Goal: Information Seeking & Learning: Find specific fact

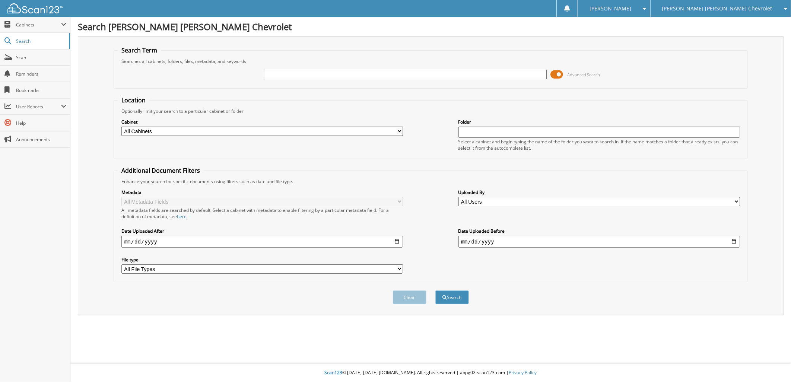
click at [270, 74] on input "text" at bounding box center [406, 74] width 282 height 11
paste input "217314"
type input "217314"
click at [461, 291] on button "Search" at bounding box center [452, 298] width 34 height 14
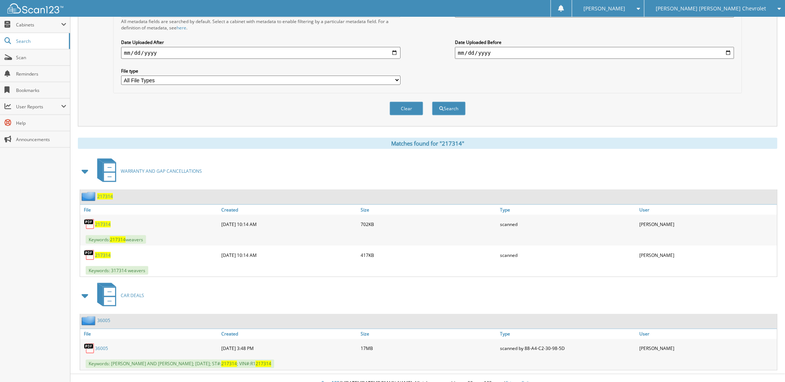
scroll to position [191, 0]
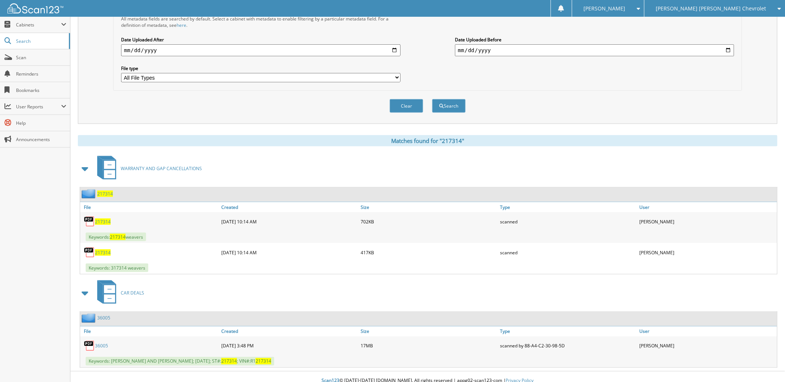
click at [104, 219] on span "217314" at bounding box center [103, 222] width 16 height 6
click at [101, 250] on span "217314" at bounding box center [103, 253] width 16 height 6
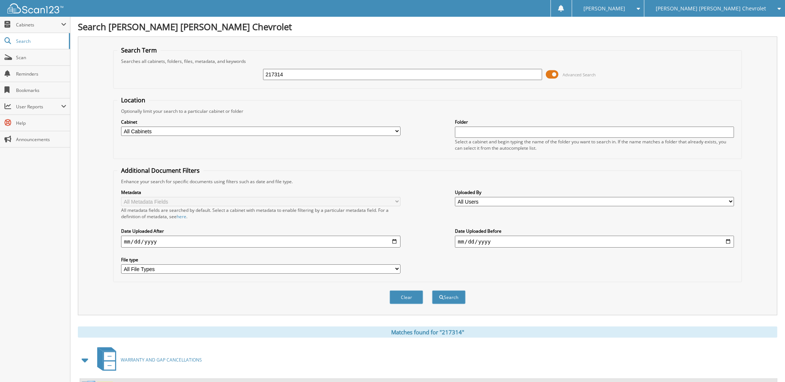
drag, startPoint x: 302, startPoint y: 73, endPoint x: 260, endPoint y: 73, distance: 42.5
click at [260, 73] on div "217314 Advanced Search" at bounding box center [427, 74] width 621 height 20
paste input "564305"
type input "564305"
click at [453, 291] on button "Search" at bounding box center [449, 298] width 34 height 14
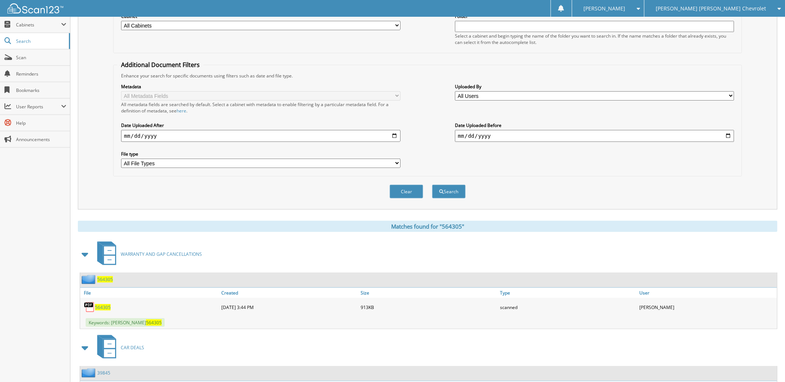
scroll to position [161, 0]
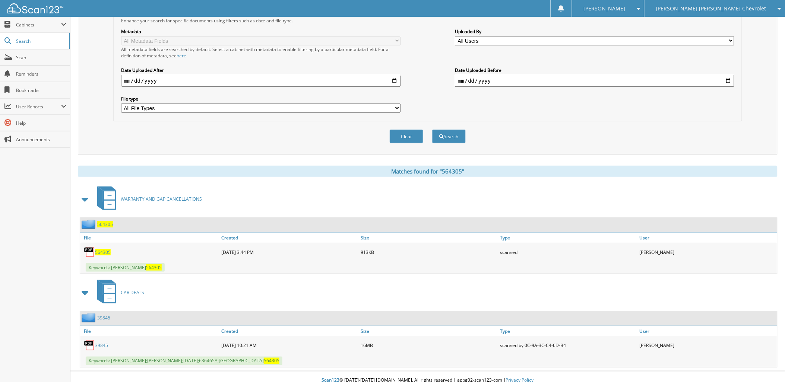
click at [102, 249] on span "564305" at bounding box center [103, 252] width 16 height 6
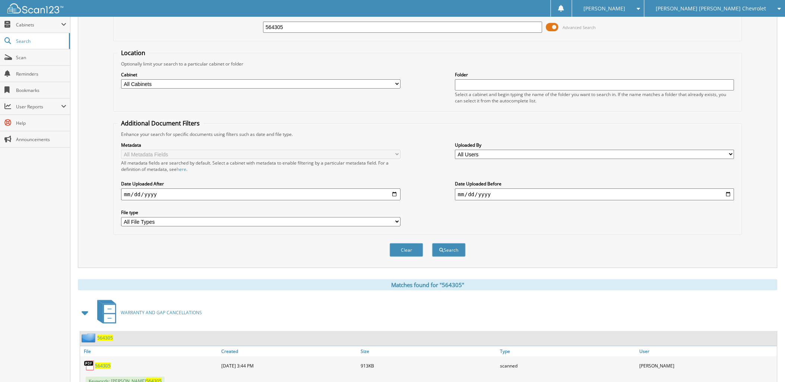
scroll to position [0, 0]
